Goal: Transaction & Acquisition: Obtain resource

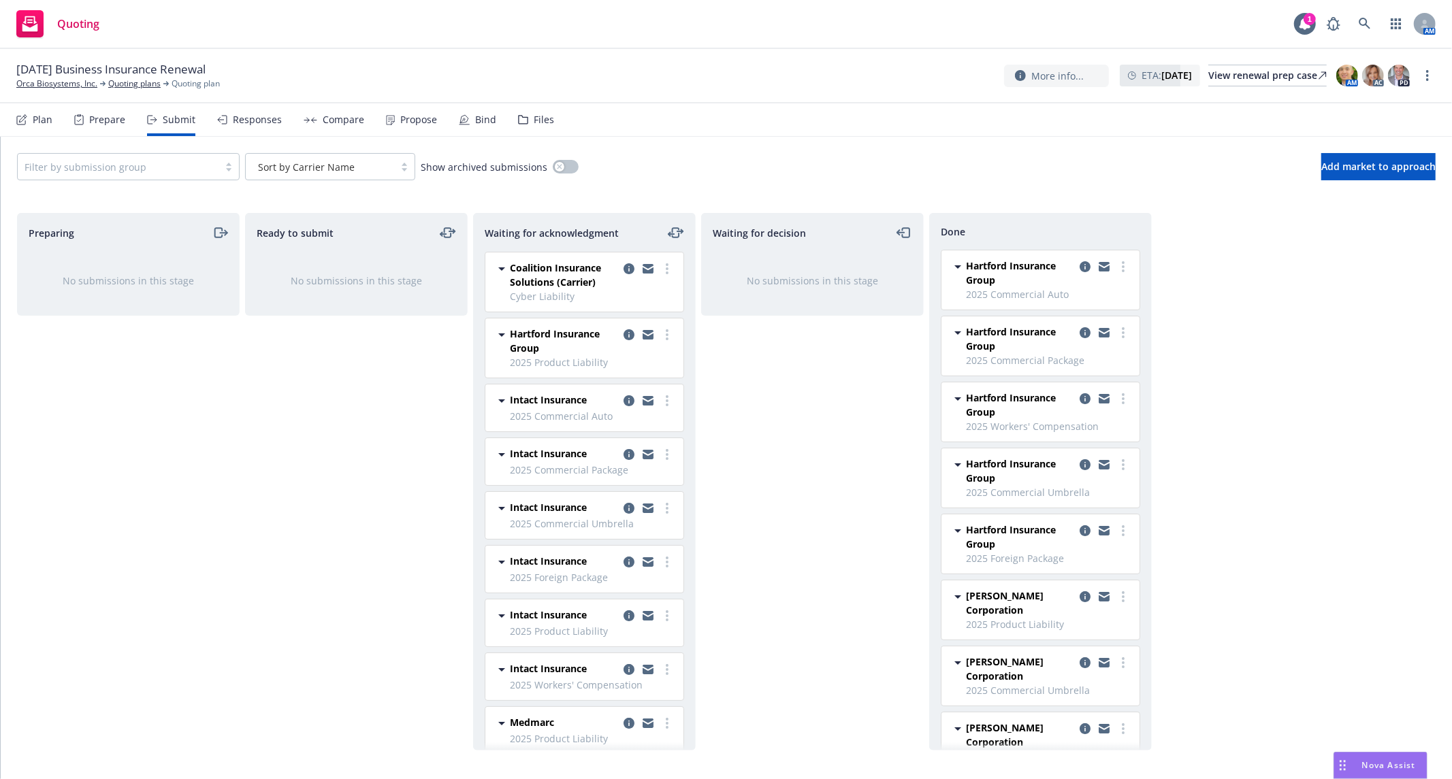
click at [1364, 290] on div "Preparing No submissions in this stage Ready to submit No submissions in this s…" at bounding box center [726, 482] width 1418 height 538
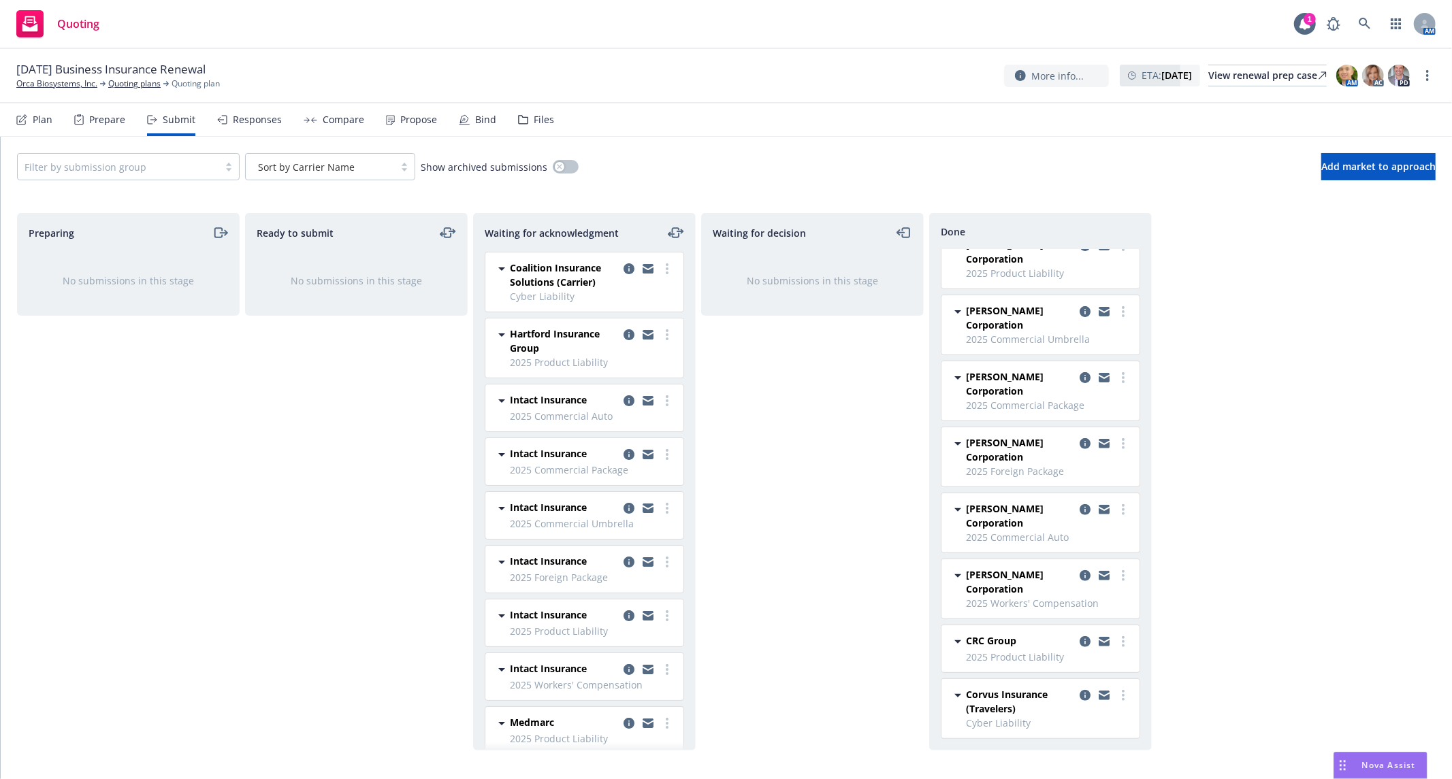
click at [1032, 459] on span "[PERSON_NAME] Corporation" at bounding box center [1020, 450] width 108 height 29
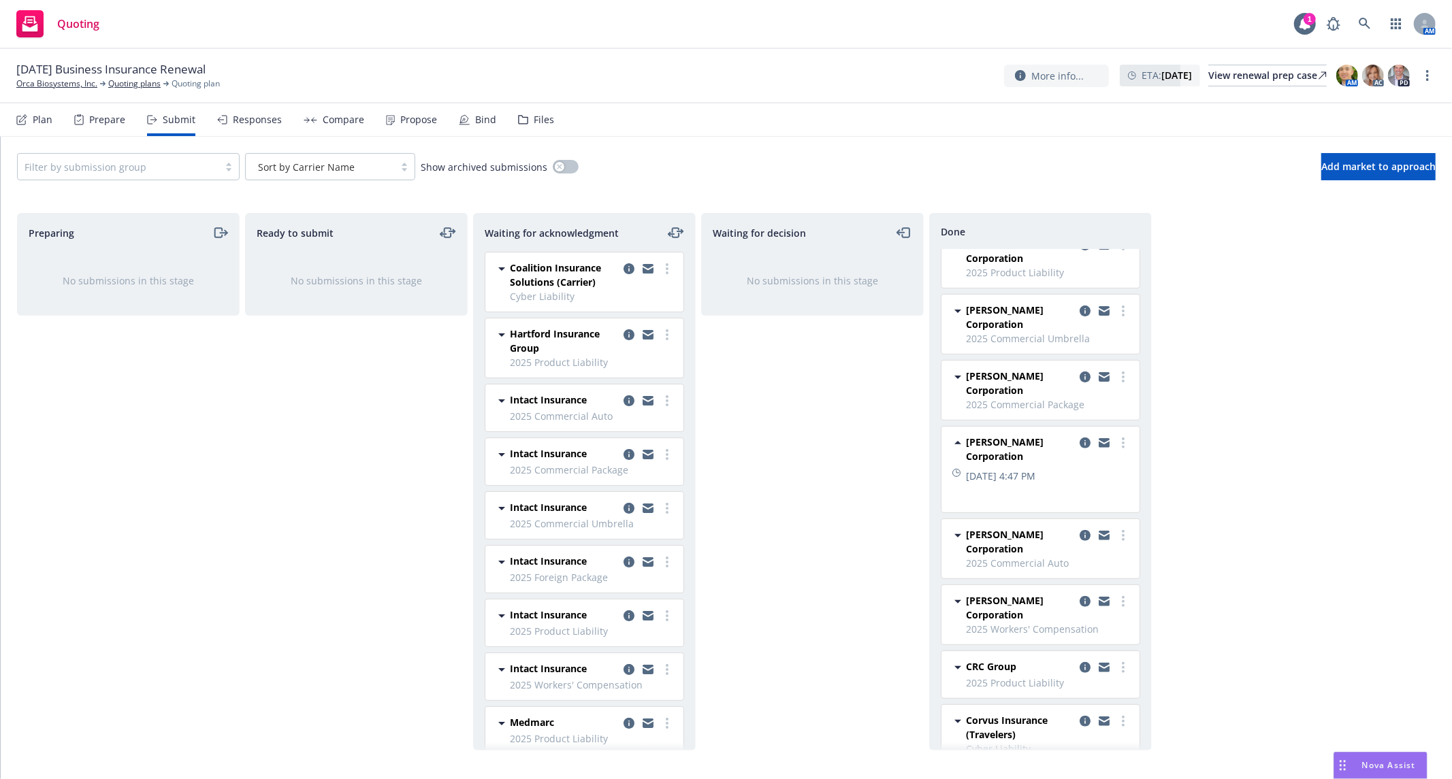
scroll to position [352, 0]
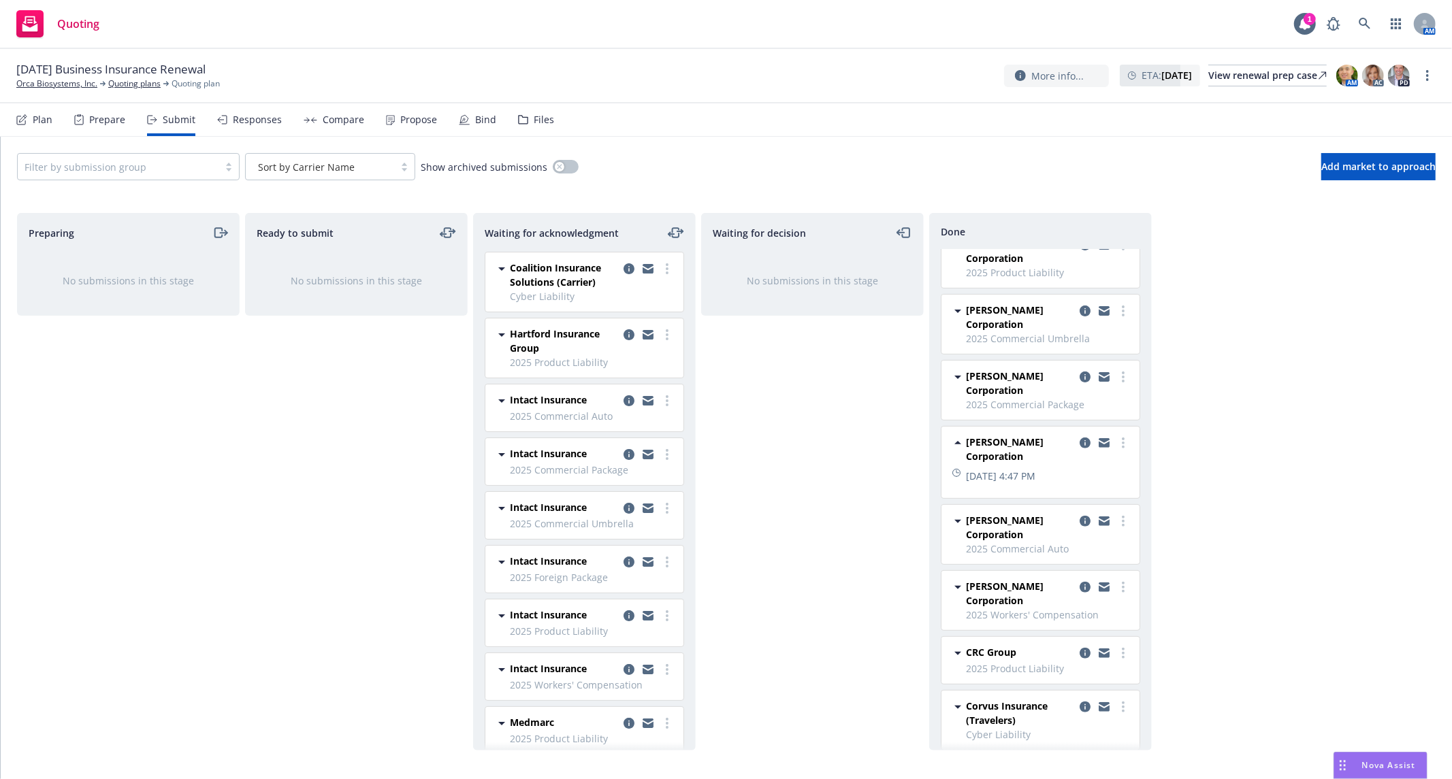
click at [800, 457] on div "Waiting for decision No submissions in this stage" at bounding box center [812, 482] width 223 height 538
click at [321, 446] on div "Ready to submit No submissions in this stage" at bounding box center [356, 482] width 223 height 538
click at [332, 120] on div "Compare" at bounding box center [344, 119] width 42 height 11
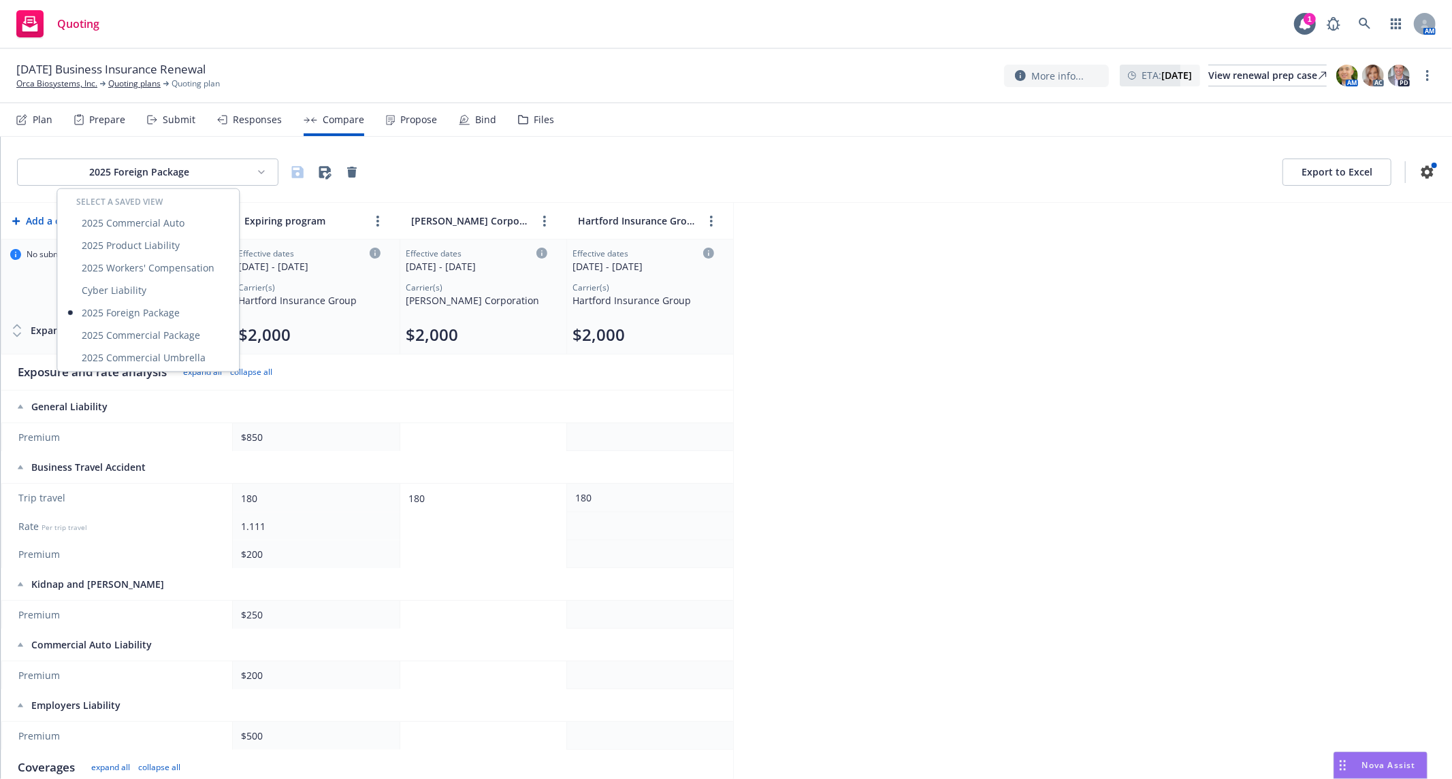
click at [261, 174] on html "Quoting 1 AM [DATE] Business Insurance Renewal Orca Biosystems, Inc. Quoting pl…" at bounding box center [726, 389] width 1452 height 779
click at [144, 342] on div "2025 Commercial Package" at bounding box center [148, 335] width 176 height 22
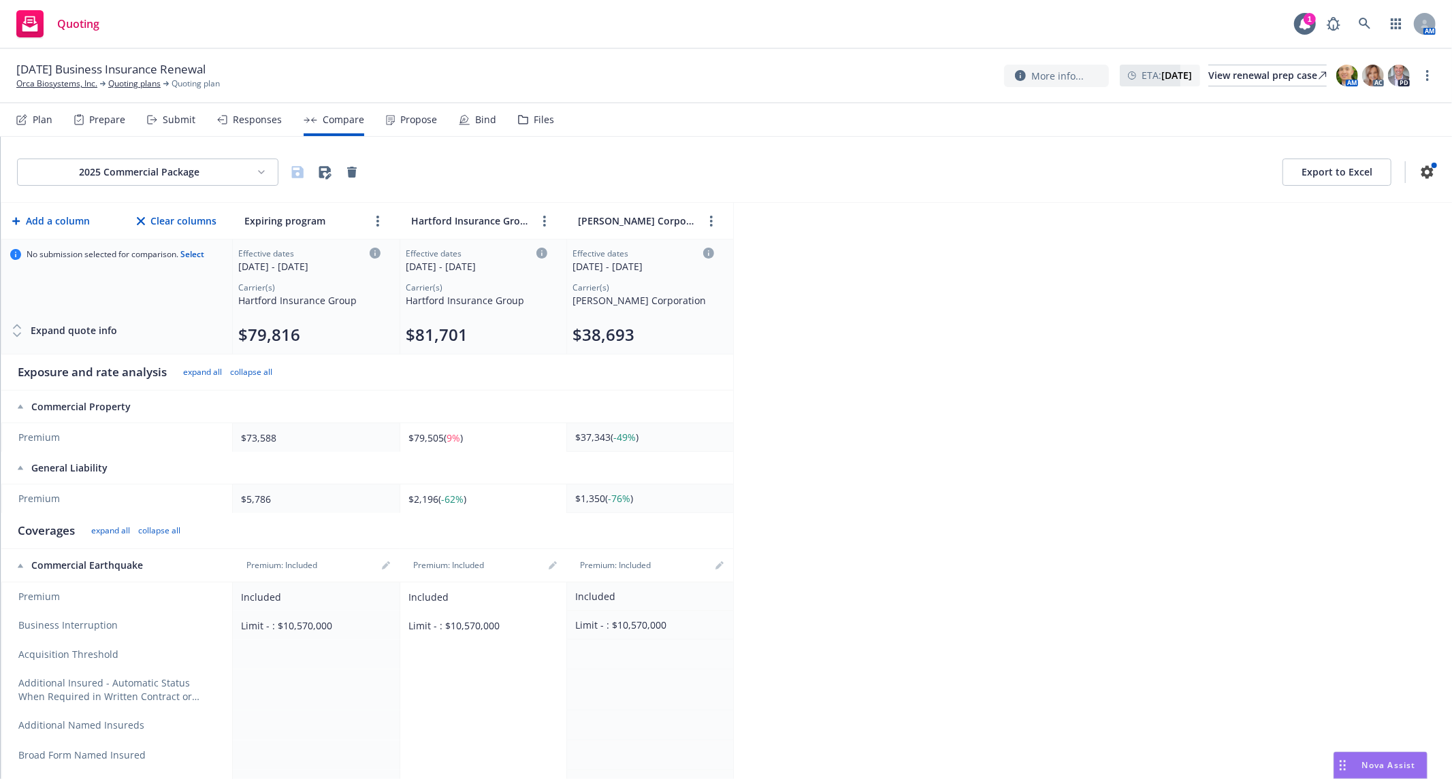
click at [1331, 170] on button "Export to Excel" at bounding box center [1336, 172] width 109 height 27
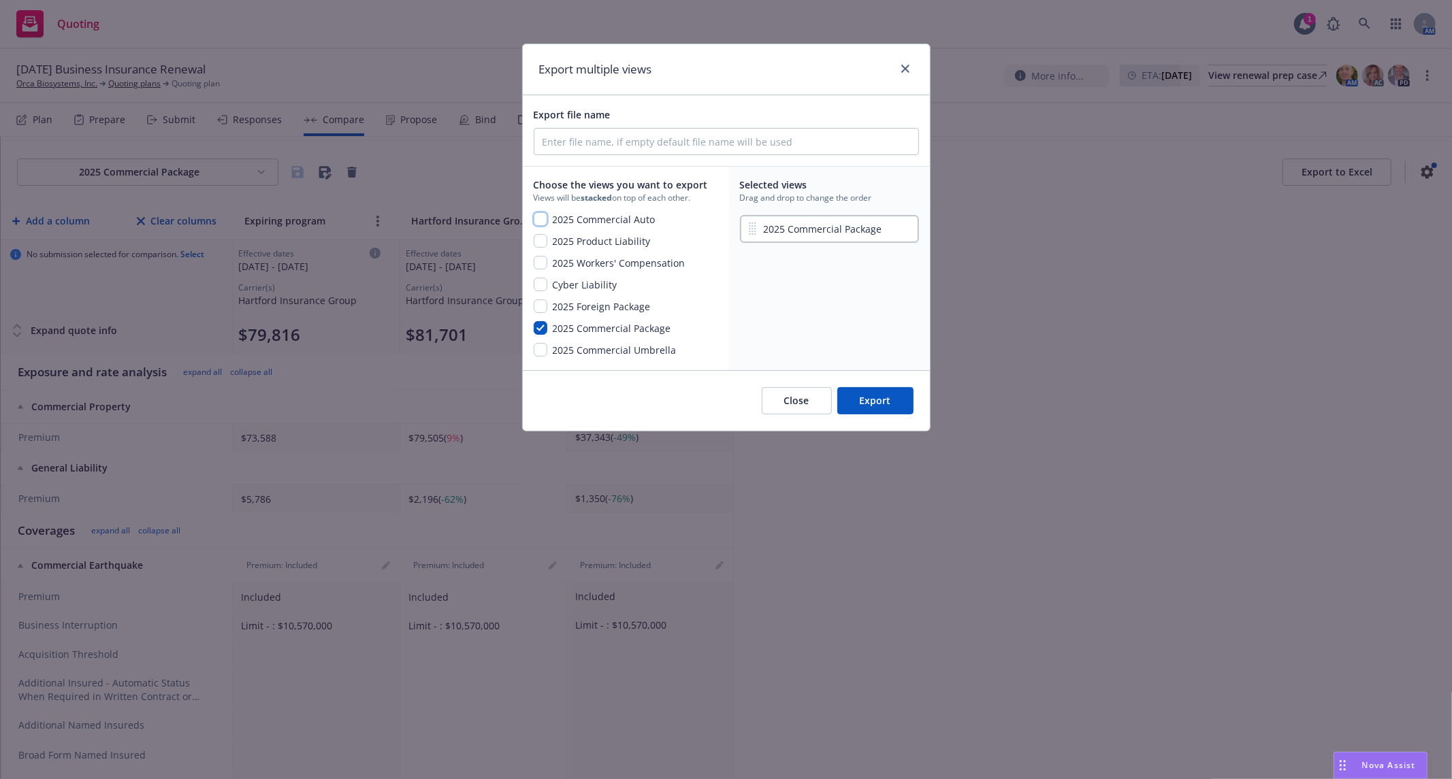
click at [536, 220] on input "checkbox" at bounding box center [541, 219] width 14 height 14
checkbox input "true"
click at [538, 310] on input "checkbox" at bounding box center [541, 306] width 14 height 14
checkbox input "true"
click at [540, 267] on input "checkbox" at bounding box center [541, 263] width 14 height 14
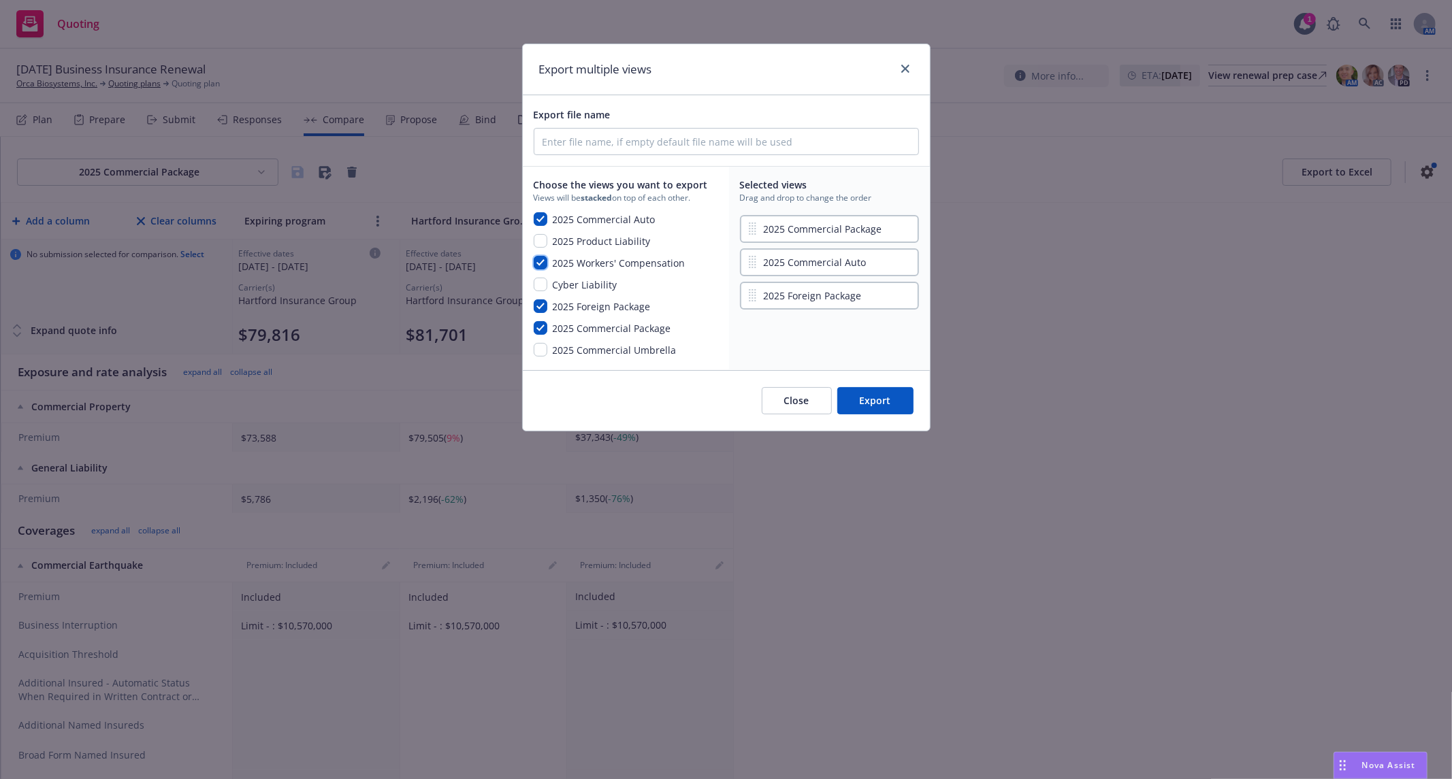
checkbox input "true"
click at [542, 351] on input "checkbox" at bounding box center [541, 350] width 14 height 14
checkbox input "true"
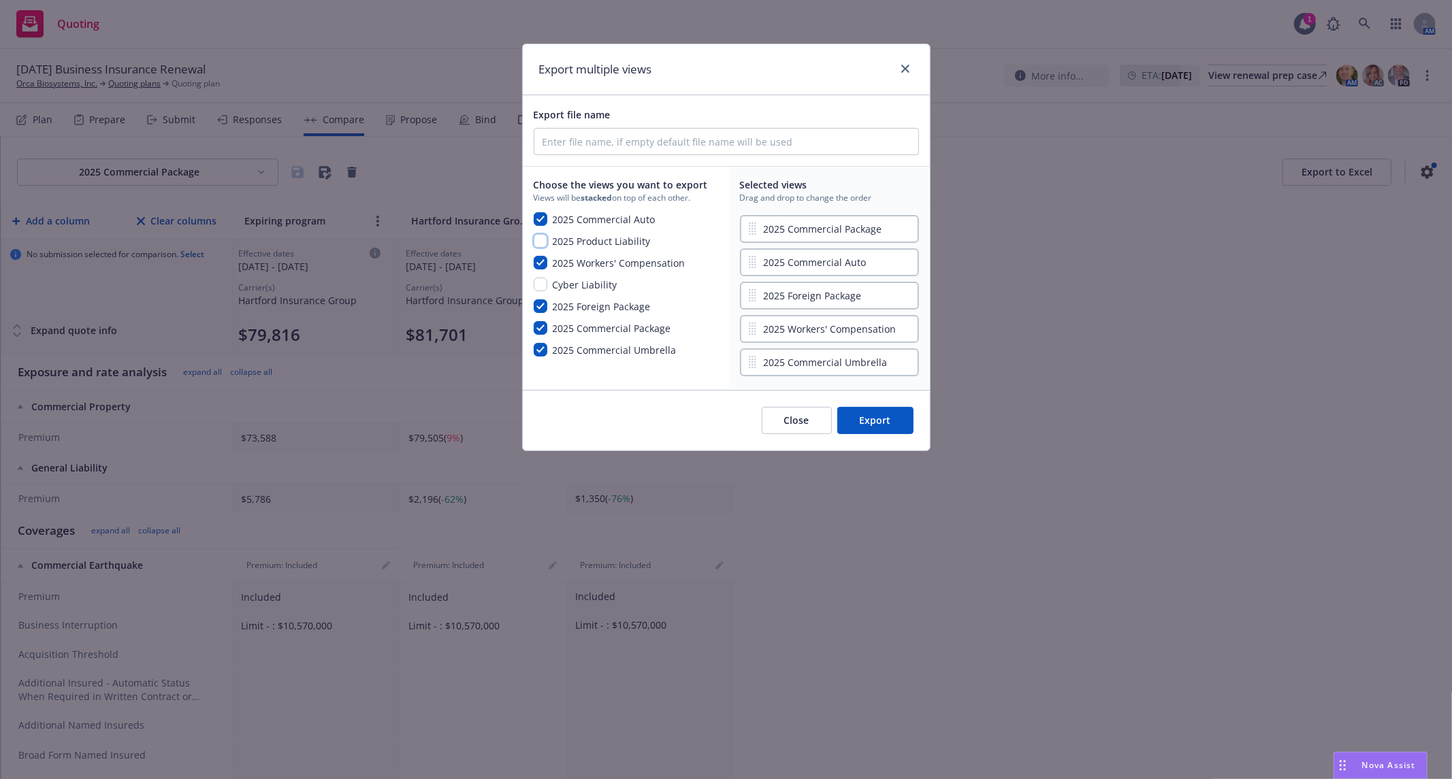
click at [542, 237] on input "checkbox" at bounding box center [541, 241] width 14 height 14
checkbox input "true"
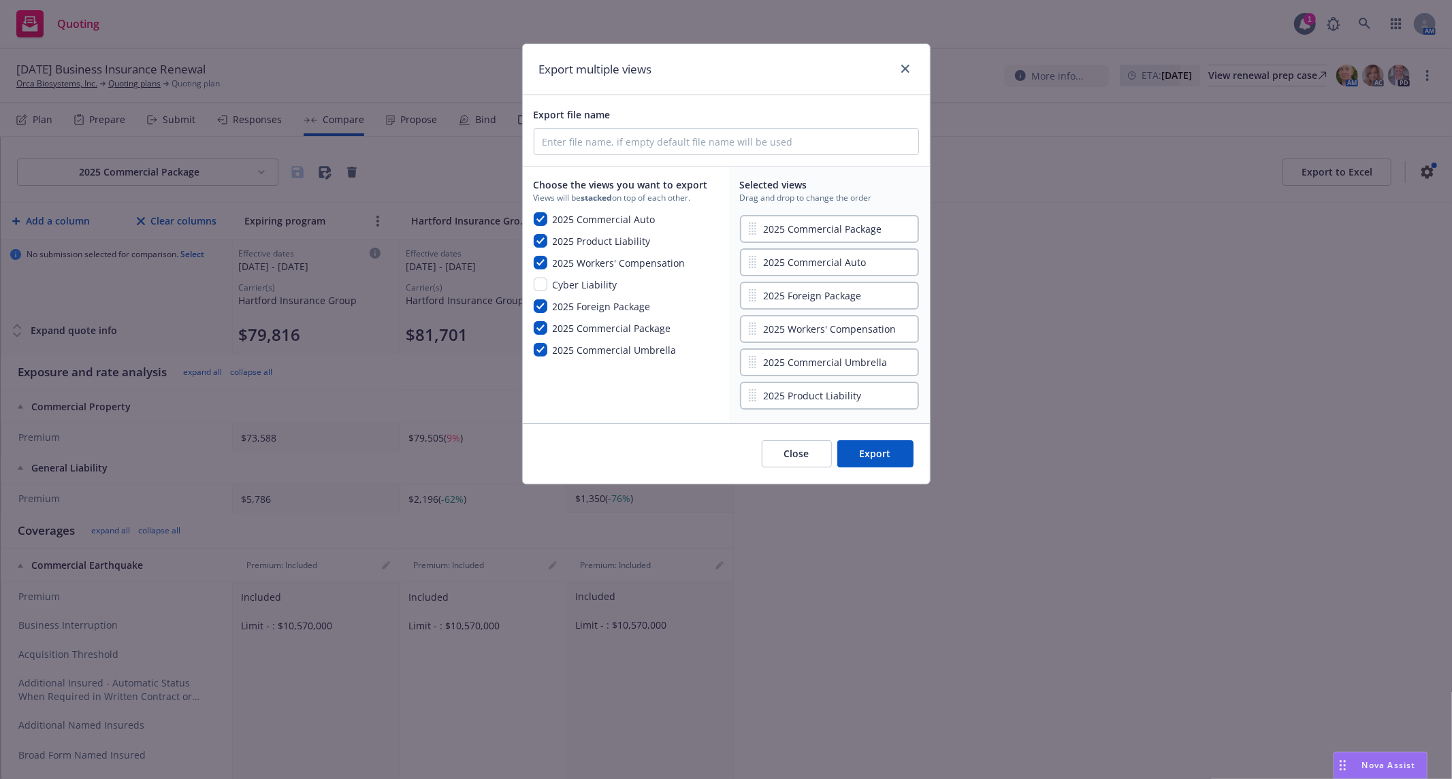
click at [880, 451] on button "Export" at bounding box center [875, 453] width 76 height 27
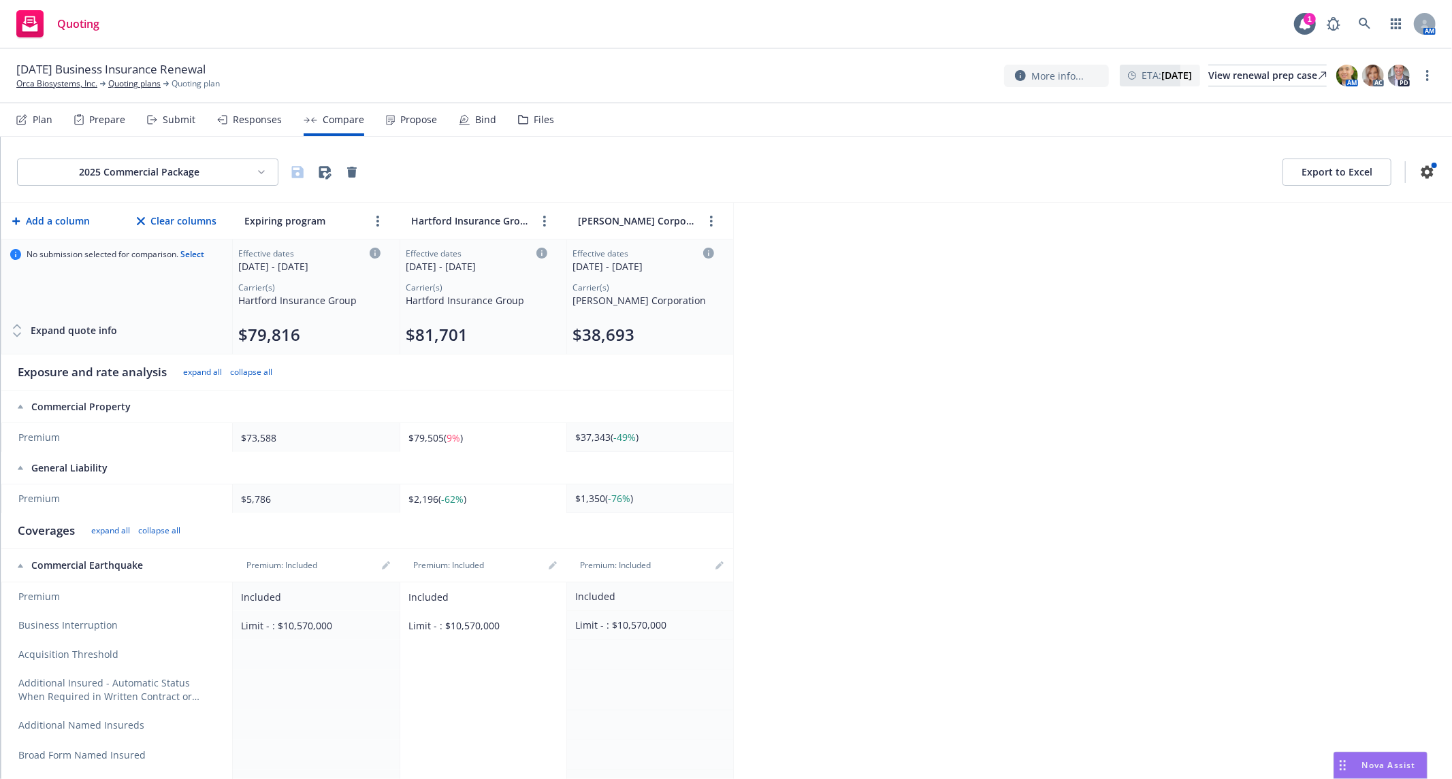
click at [1130, 543] on div "2025 Commercial Package Export to Excel Add a column Clear columns Expiring pro…" at bounding box center [726, 458] width 1451 height 642
